Goal: Task Accomplishment & Management: Manage account settings

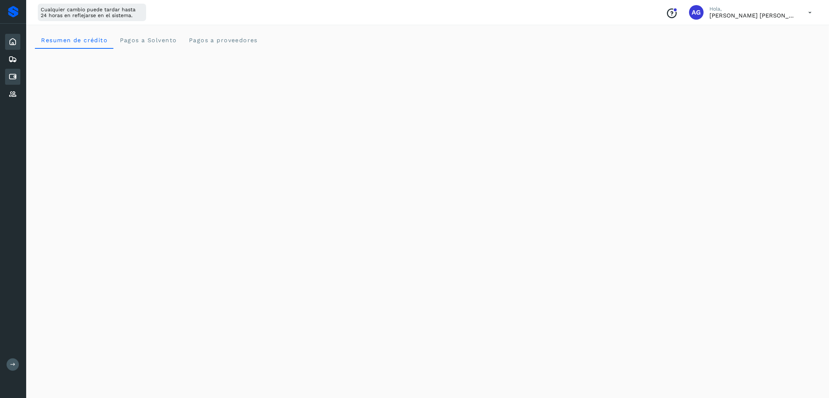
click at [18, 76] on div "Cuentas por pagar" at bounding box center [12, 77] width 15 height 16
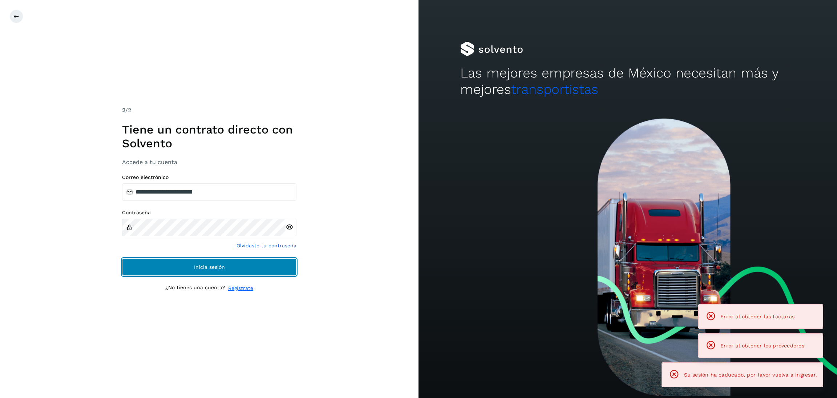
click at [255, 269] on button "Inicia sesión" at bounding box center [209, 266] width 174 height 17
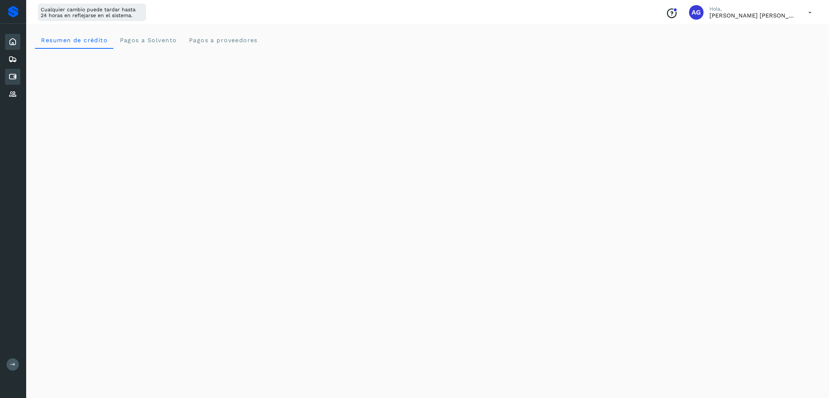
click at [17, 74] on div "Cuentas por pagar" at bounding box center [12, 77] width 15 height 16
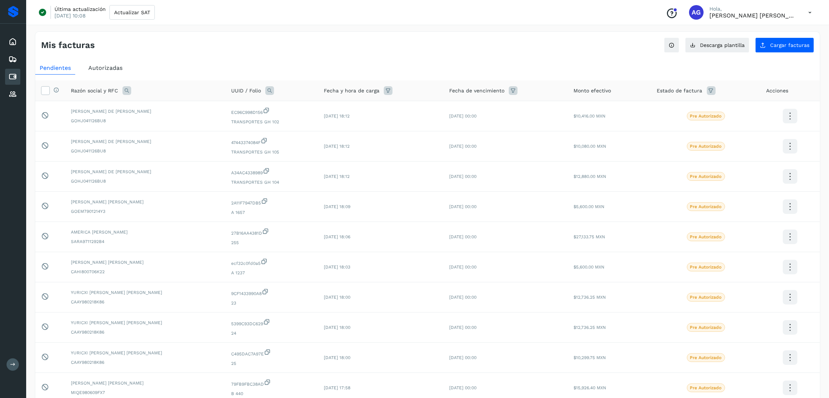
click at [111, 64] on span "Autorizadas" at bounding box center [105, 67] width 34 height 7
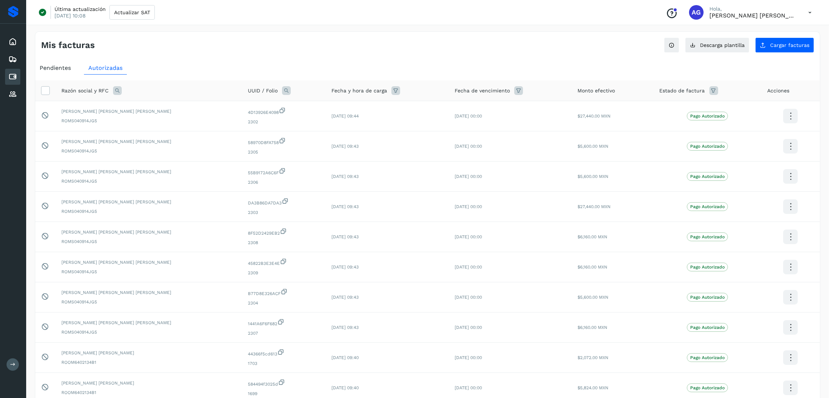
click at [117, 89] on icon at bounding box center [117, 90] width 9 height 9
click at [149, 123] on input "text" at bounding box center [164, 121] width 89 height 12
click at [137, 125] on input "text" at bounding box center [164, 121] width 89 height 12
type input "*******"
click at [196, 136] on button "Buscar" at bounding box center [183, 140] width 53 height 15
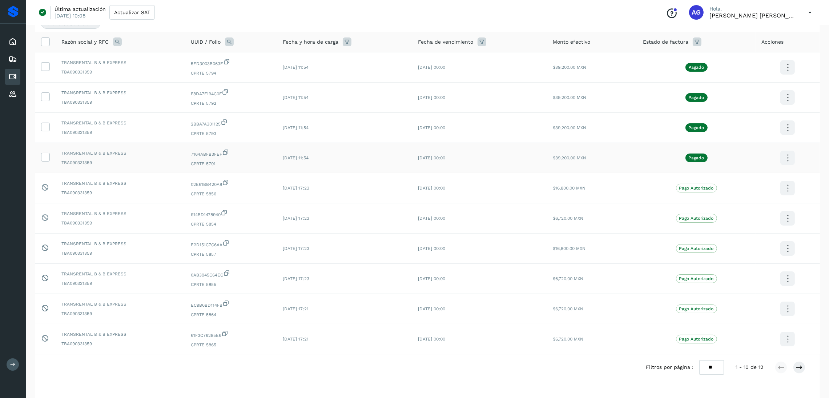
scroll to position [96, 0]
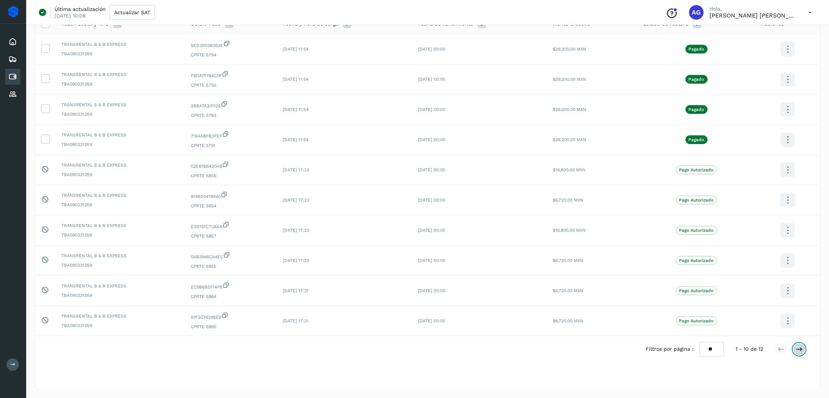
click at [803, 348] on button at bounding box center [799, 349] width 12 height 12
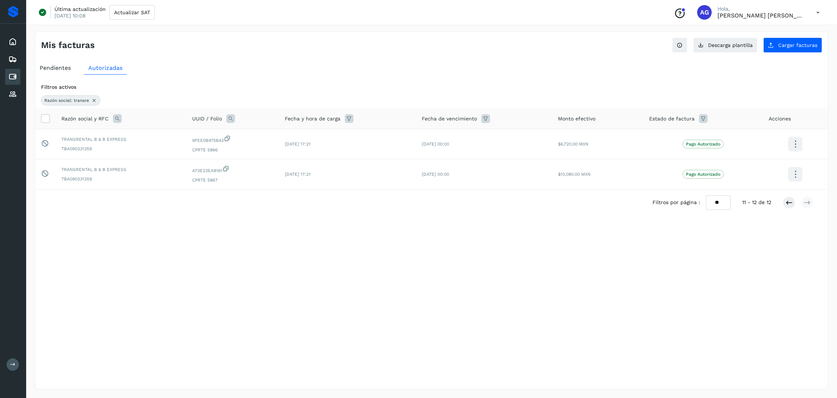
click at [782, 202] on div "Filtros por página : ** ** ** 11 - 12 de 12" at bounding box center [739, 202] width 173 height 14
click at [788, 204] on icon at bounding box center [789, 202] width 7 height 7
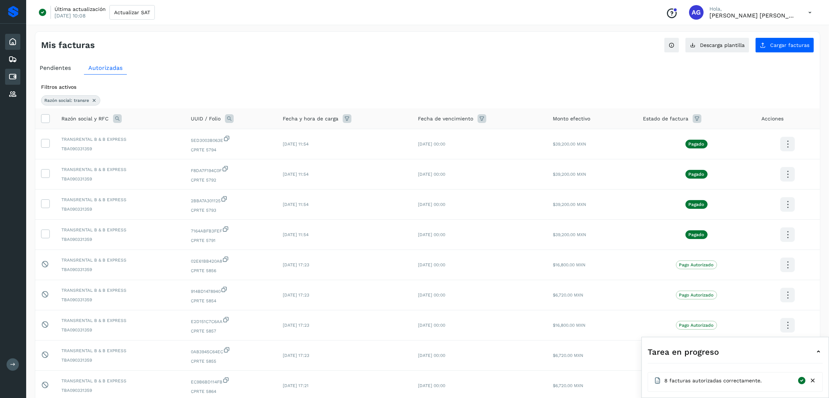
click at [16, 42] on icon at bounding box center [12, 41] width 9 height 9
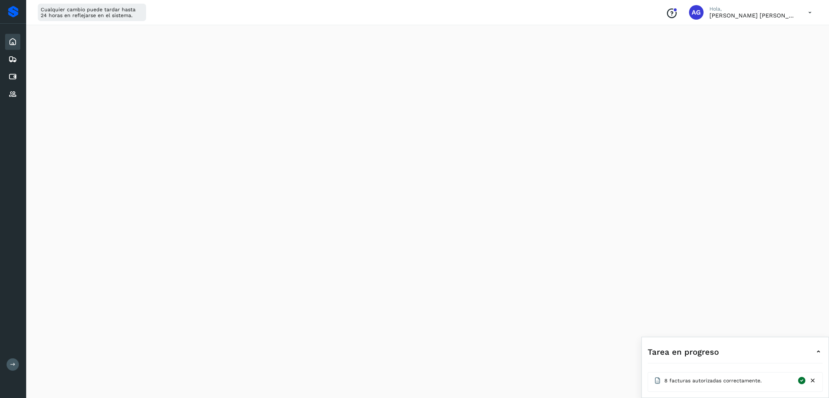
scroll to position [109, 0]
click at [16, 75] on icon at bounding box center [12, 76] width 9 height 9
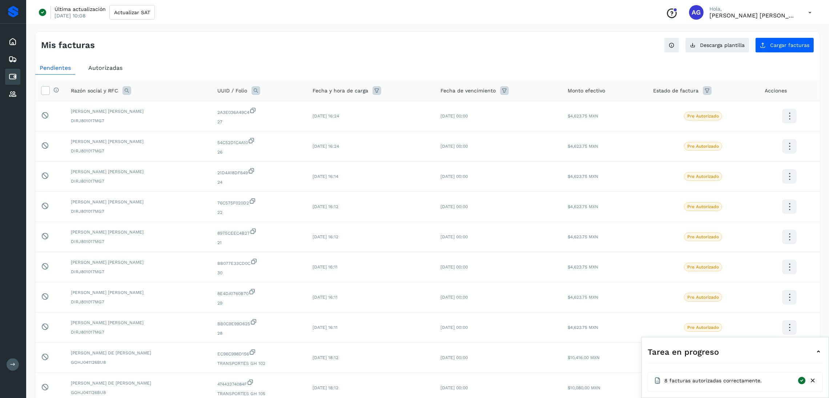
click at [115, 68] on span "Autorizadas" at bounding box center [105, 67] width 34 height 7
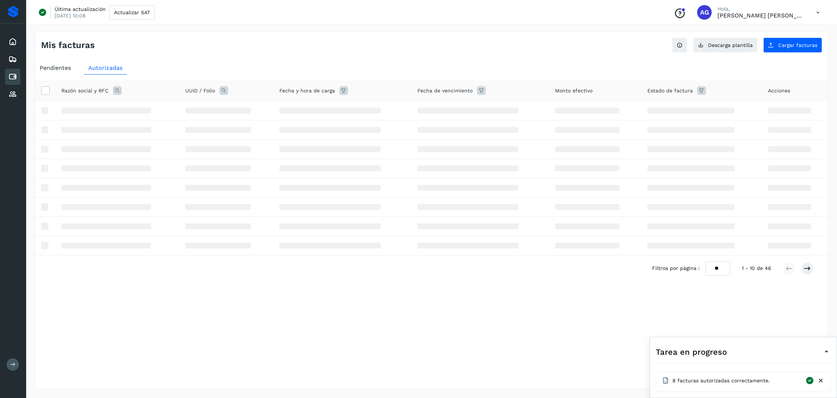
click at [819, 383] on icon at bounding box center [821, 380] width 8 height 8
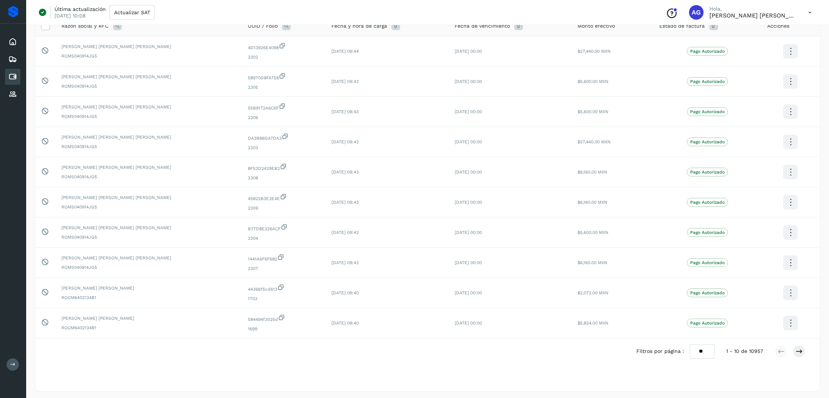
scroll to position [68, 0]
click at [800, 350] on icon at bounding box center [798, 348] width 7 height 7
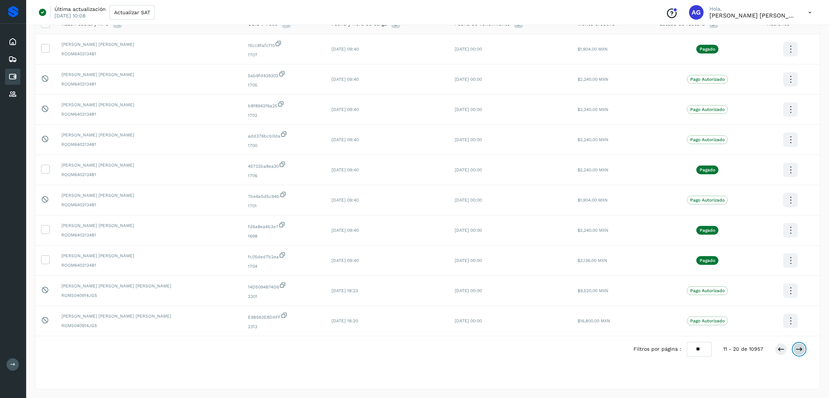
click at [800, 350] on icon at bounding box center [798, 348] width 7 height 7
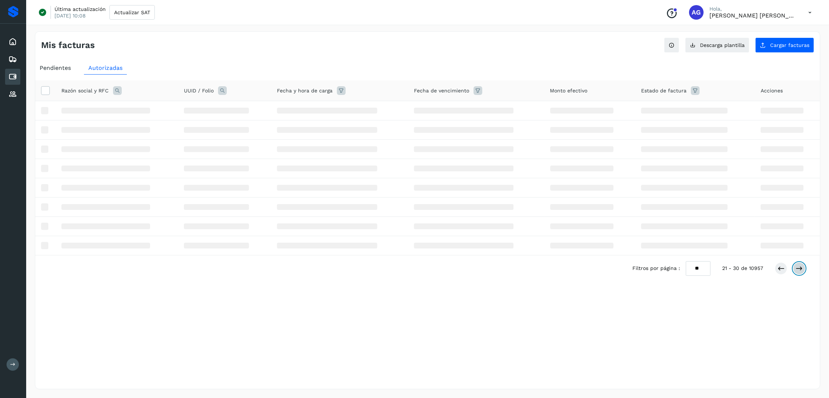
scroll to position [0, 0]
